Goal: Information Seeking & Learning: Learn about a topic

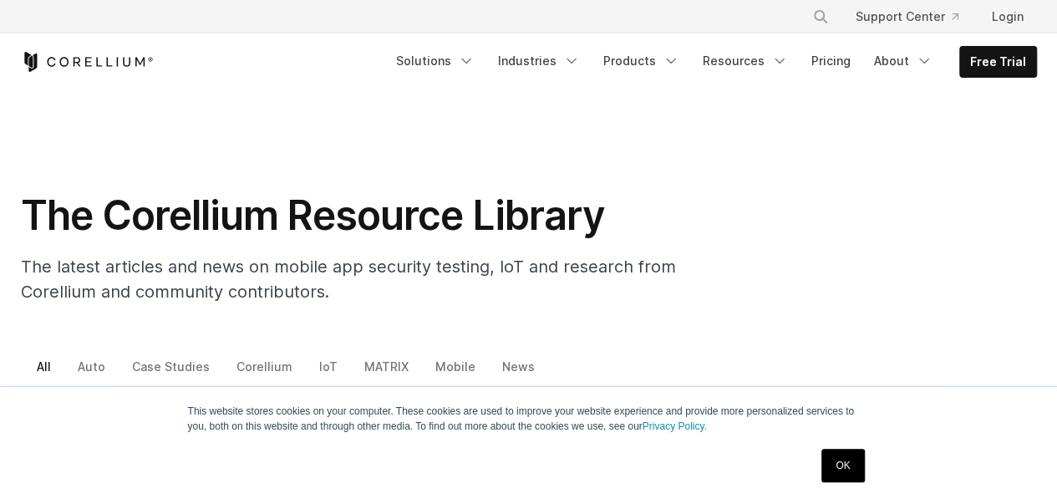
click at [853, 461] on link "OK" at bounding box center [843, 465] width 43 height 33
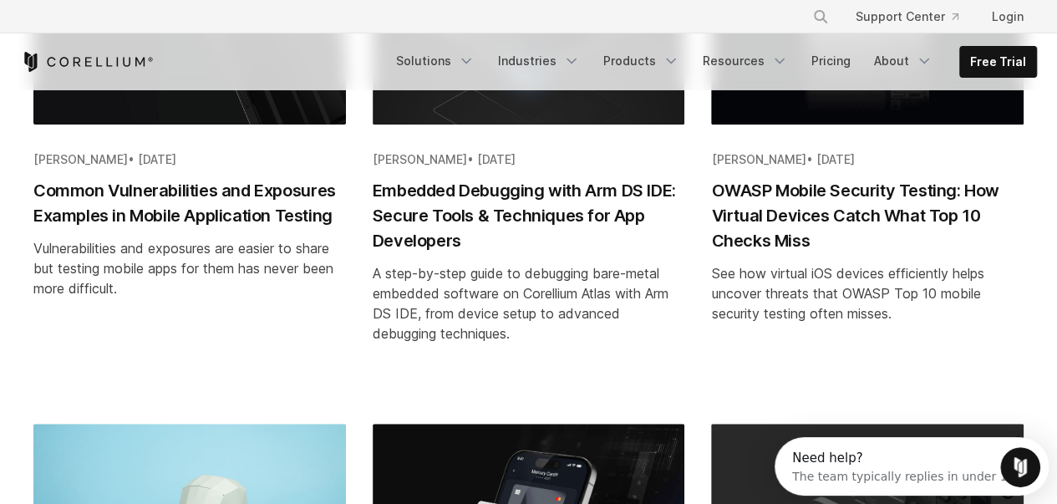
scroll to position [418, 0]
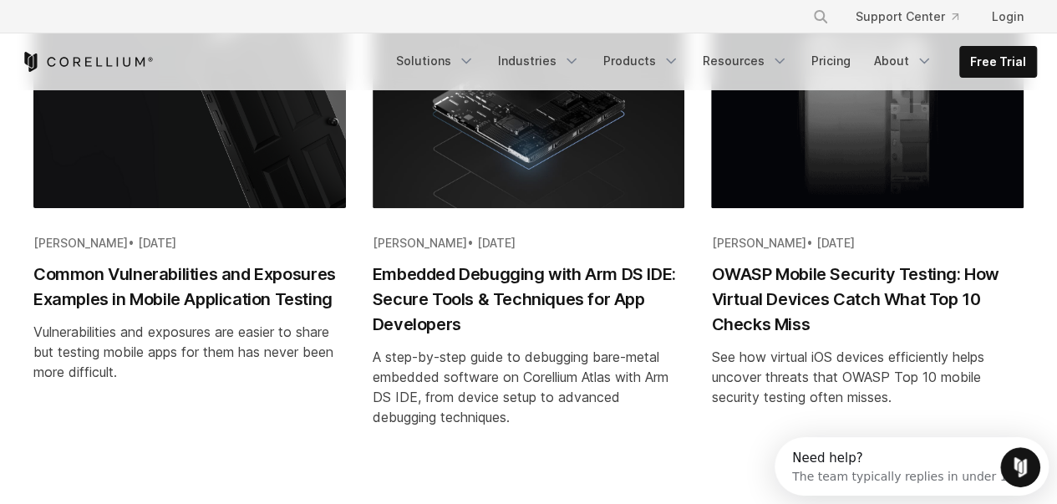
click at [113, 289] on h2 "Common Vulnerabilities and Exposures Examples in Mobile Application Testing" at bounding box center [189, 287] width 313 height 50
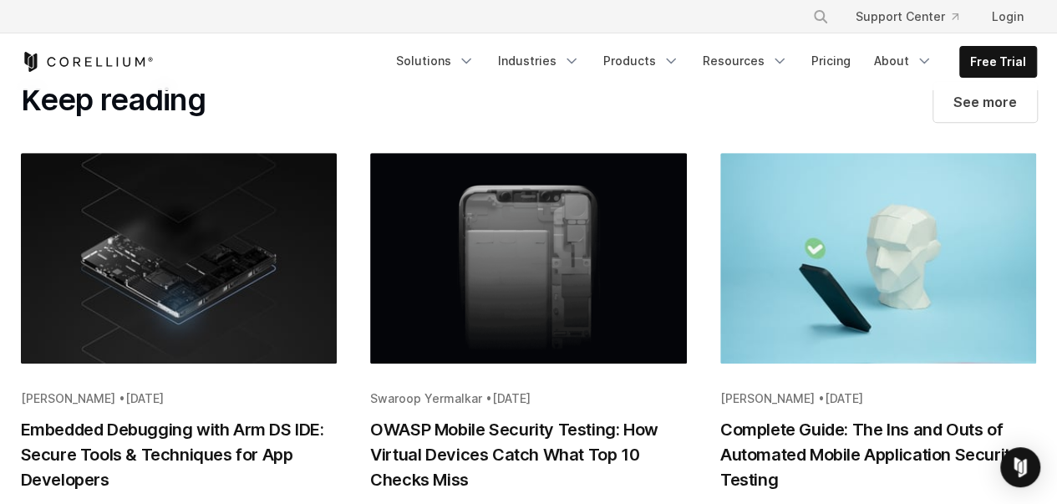
scroll to position [6962, 0]
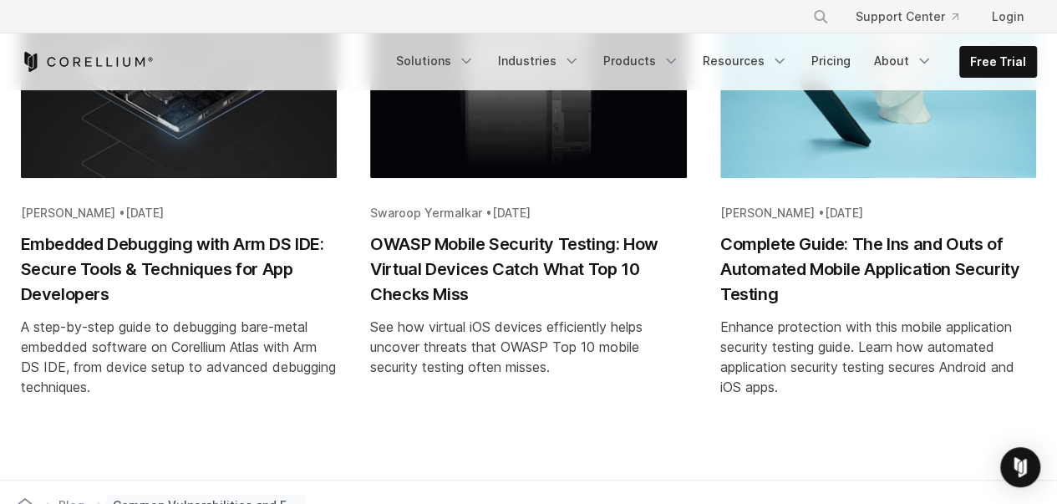
click at [57, 252] on h2 "Embedded Debugging with Arm DS IDE: Secure Tools & Techniques for App Developers" at bounding box center [179, 269] width 317 height 75
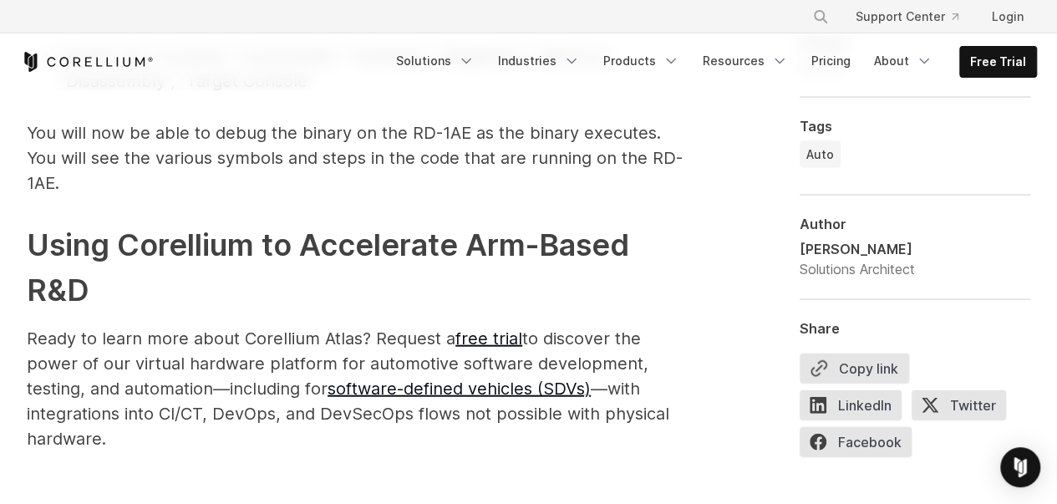
scroll to position [4681, 0]
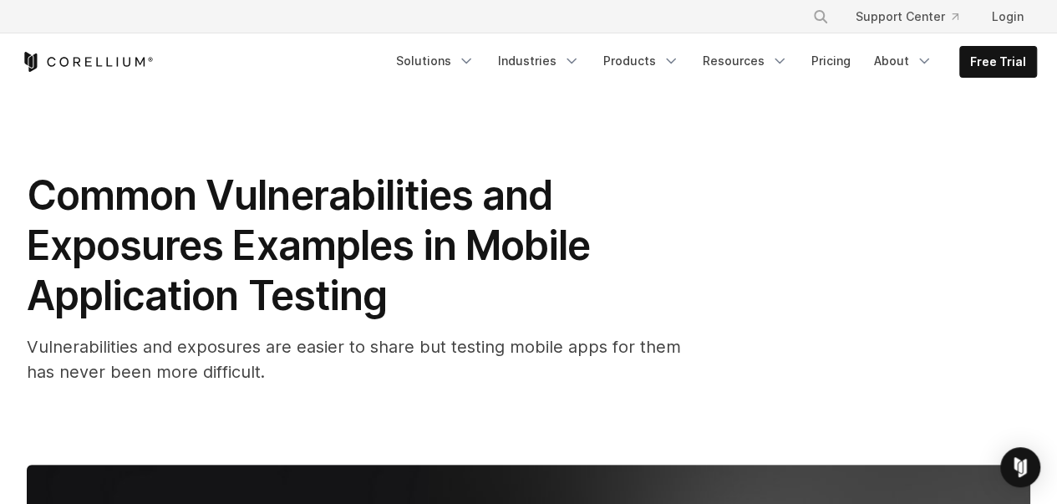
click at [98, 68] on icon "Corellium Home" at bounding box center [87, 62] width 133 height 20
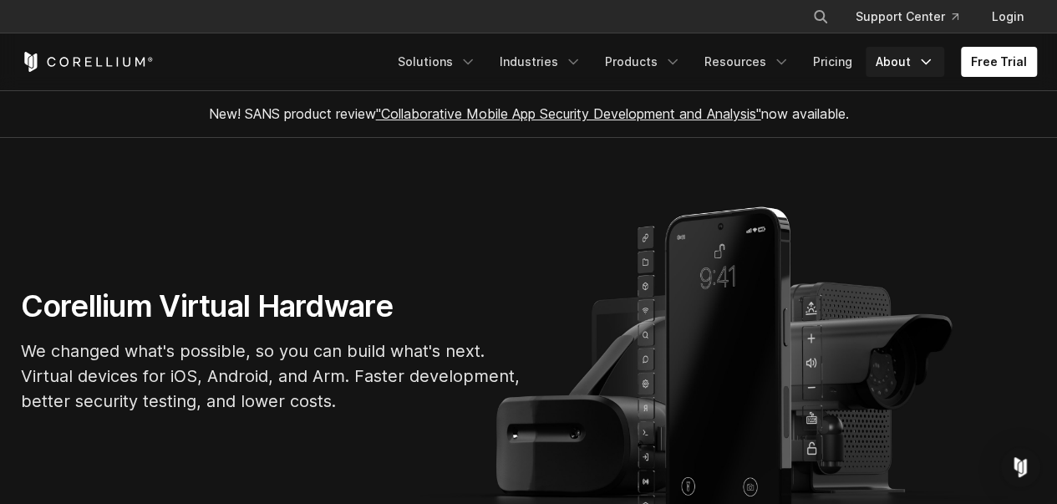
click at [910, 63] on link "About" at bounding box center [905, 62] width 79 height 30
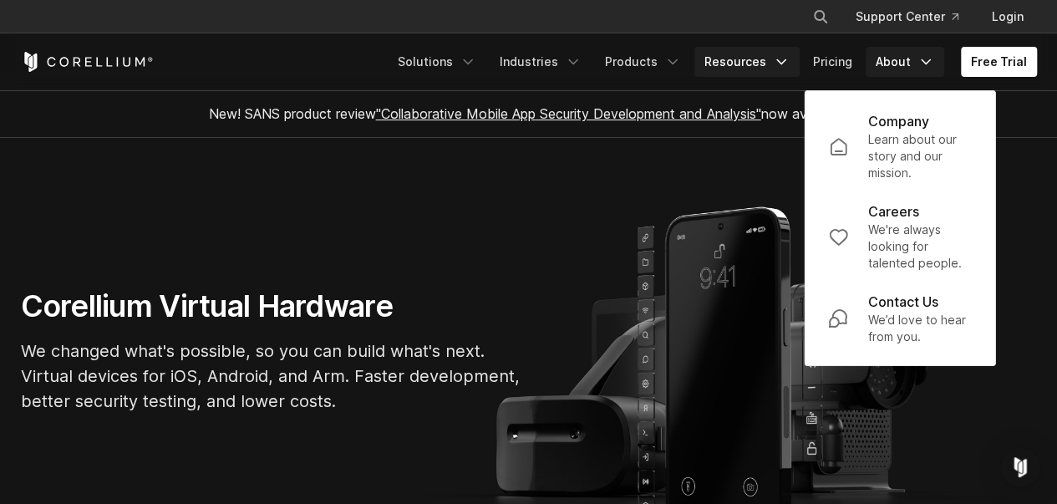
click at [781, 55] on icon "Navigation Menu" at bounding box center [781, 61] width 17 height 17
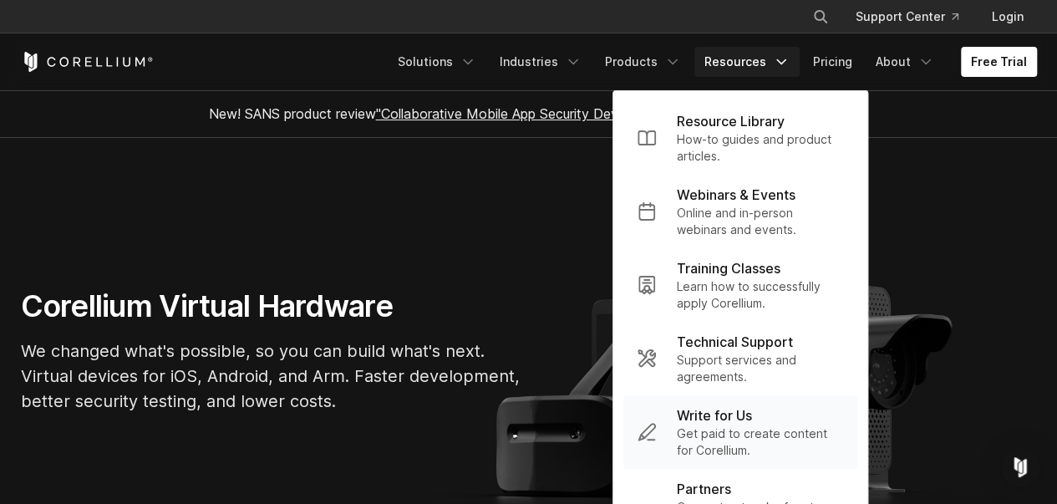
click at [723, 442] on p "Get paid to create content for Corellium." at bounding box center [760, 441] width 167 height 33
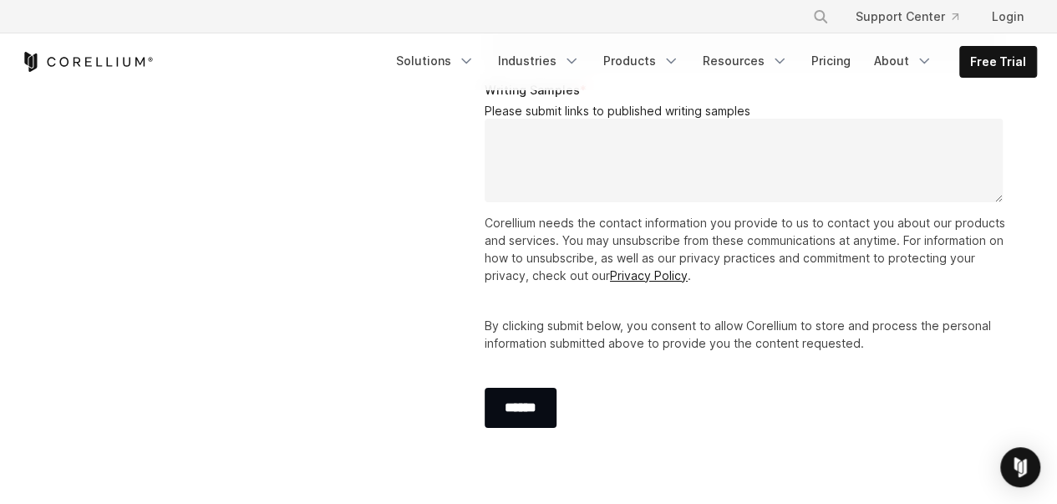
scroll to position [3260, 0]
